Goal: Task Accomplishment & Management: Manage account settings

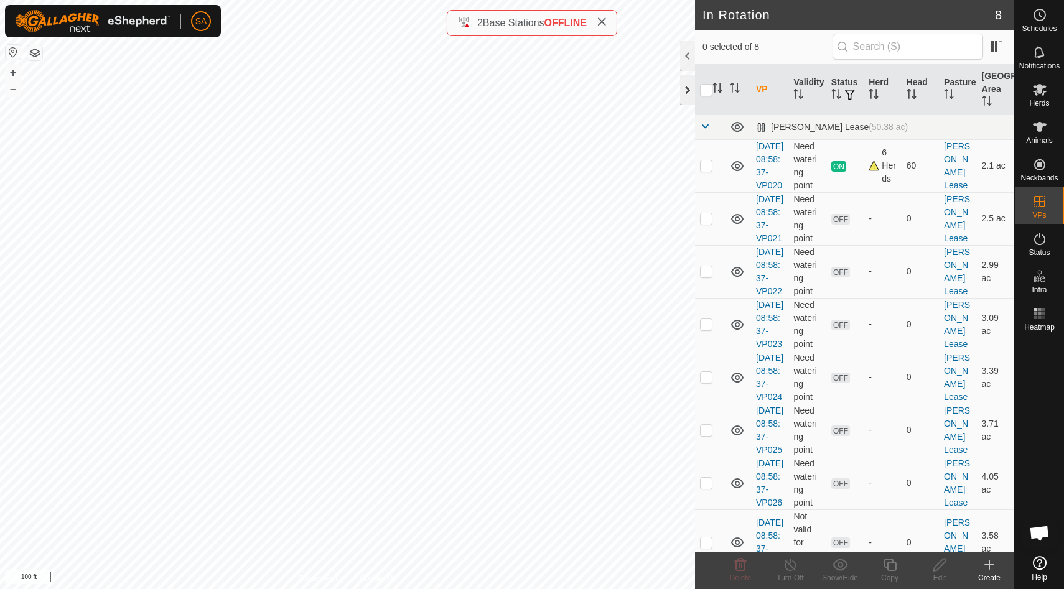
click at [686, 92] on div at bounding box center [687, 90] width 15 height 30
click at [705, 170] on p-checkbox at bounding box center [706, 166] width 12 height 10
click at [706, 170] on p-checkbox at bounding box center [706, 166] width 12 height 10
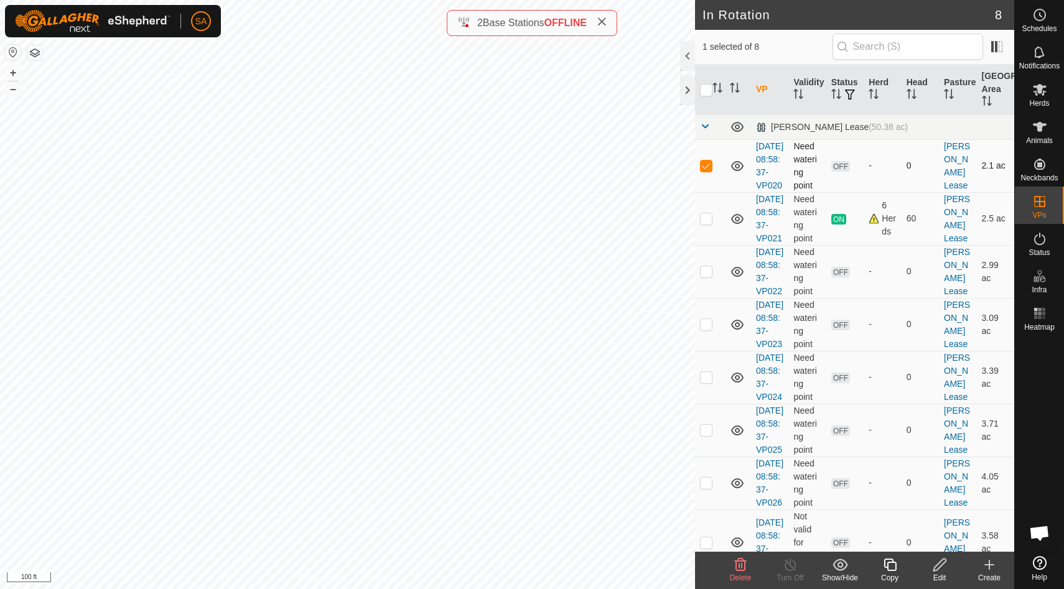
checkbox input "false"
click at [706, 276] on p-checkbox at bounding box center [706, 271] width 12 height 10
click at [709, 276] on p-checkbox at bounding box center [706, 271] width 12 height 10
checkbox input "false"
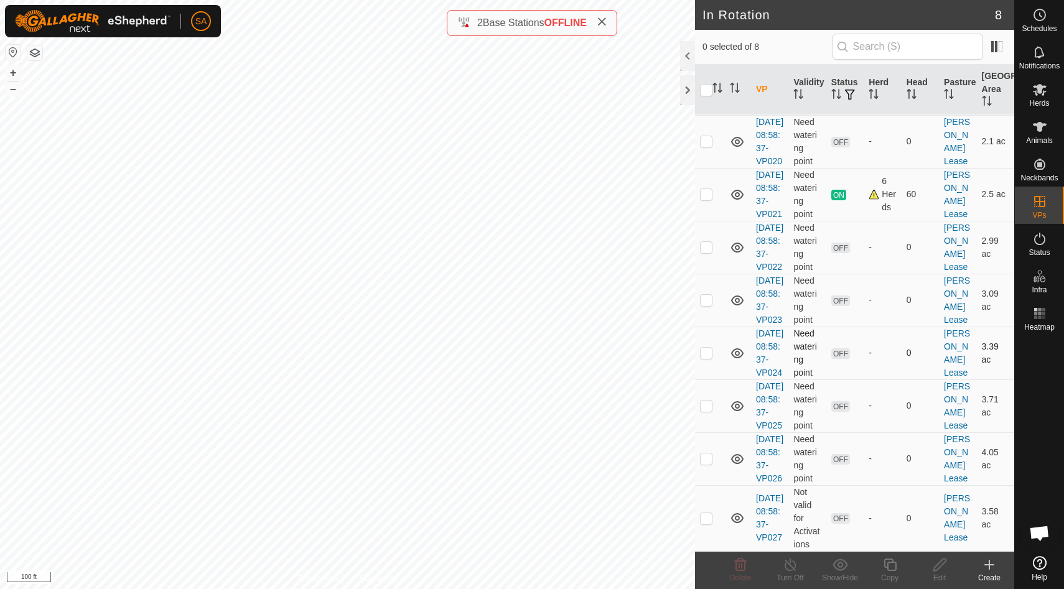
scroll to position [115, 0]
click at [706, 516] on p-checkbox at bounding box center [706, 518] width 12 height 10
checkbox input "true"
